Goal: Task Accomplishment & Management: Manage account settings

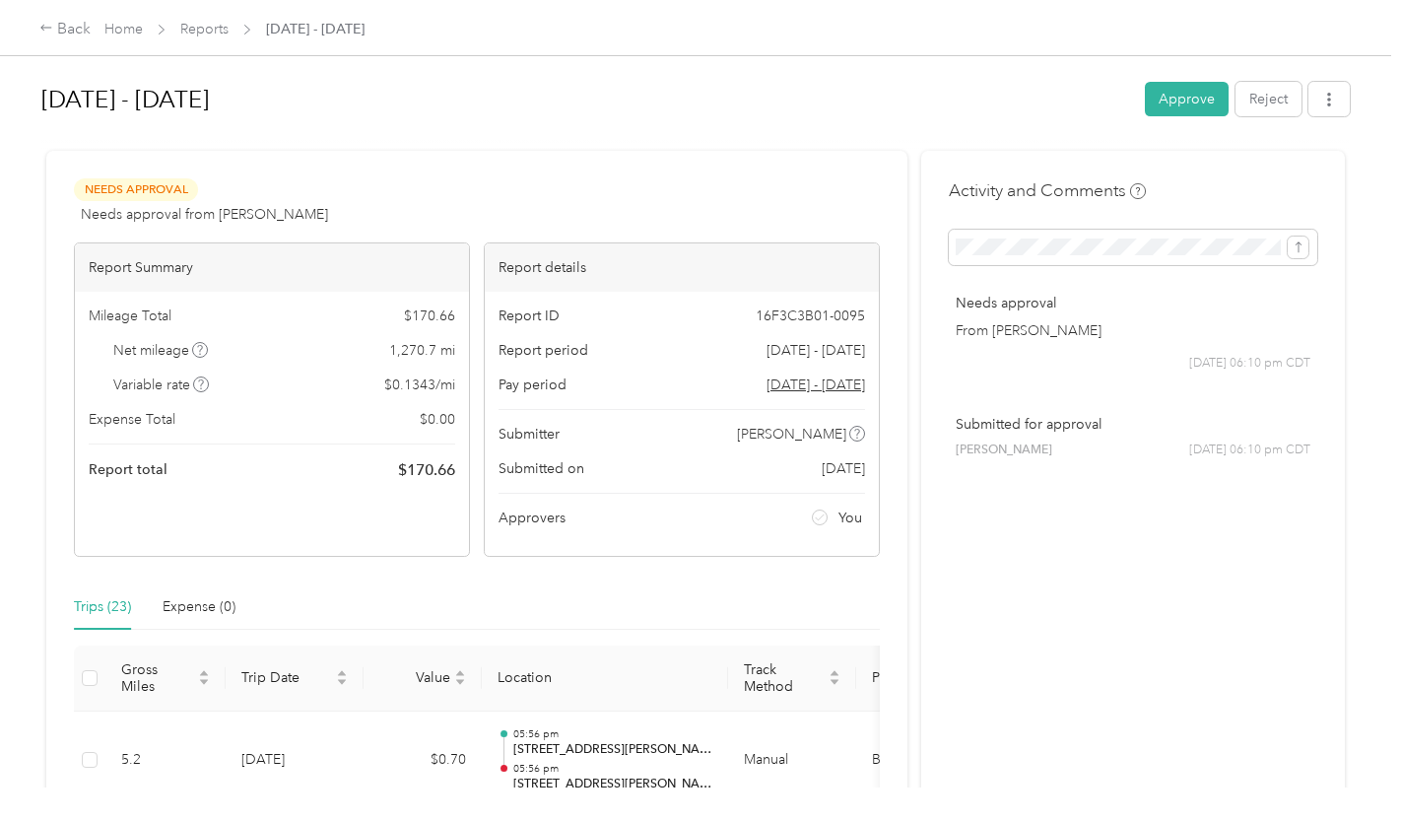
click at [1173, 103] on button "Approve" at bounding box center [1187, 99] width 84 height 34
click at [1197, 85] on button "Approve" at bounding box center [1187, 99] width 84 height 34
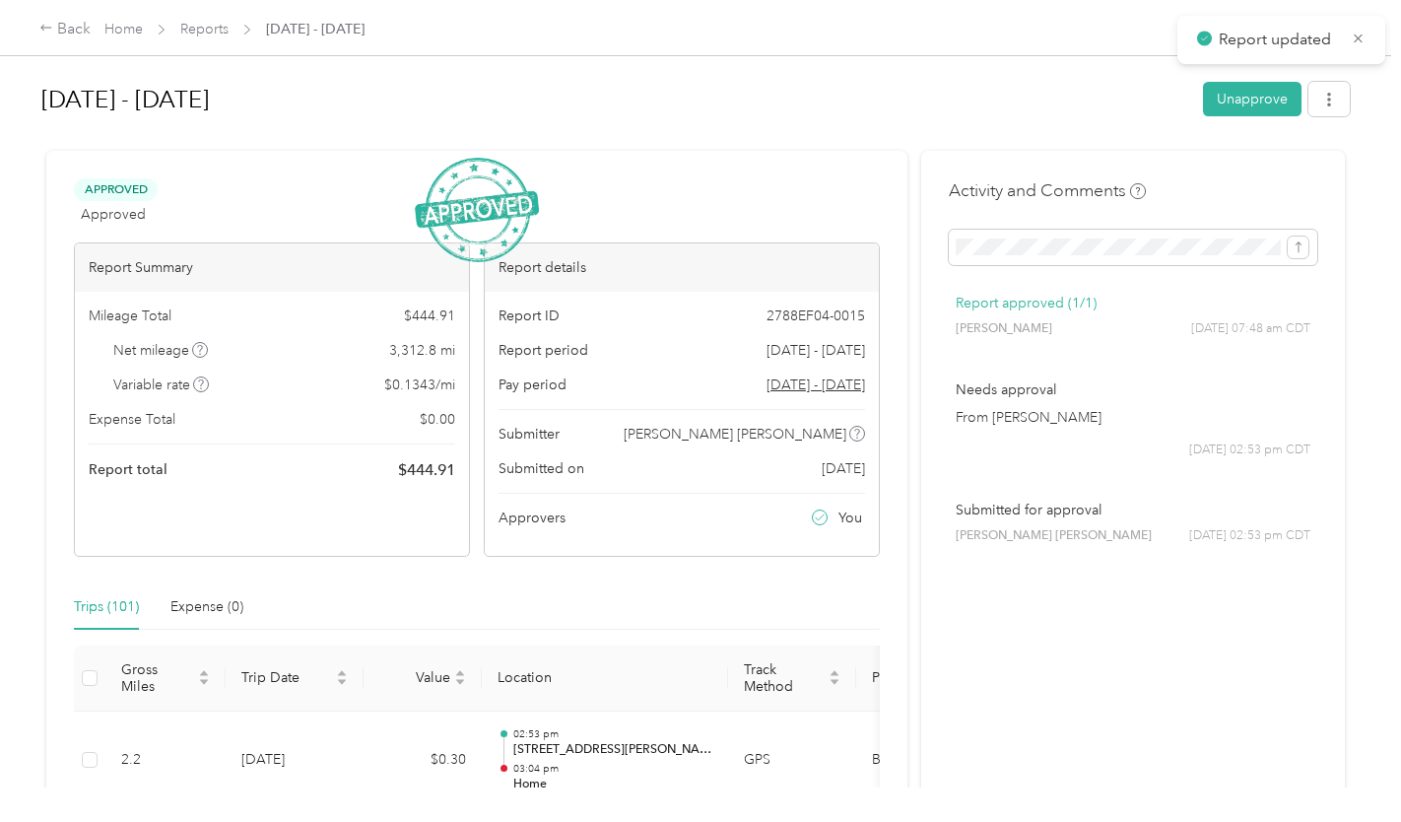
click at [196, 33] on link "Reports" at bounding box center [204, 29] width 48 height 17
